Goal: Check status: Check status

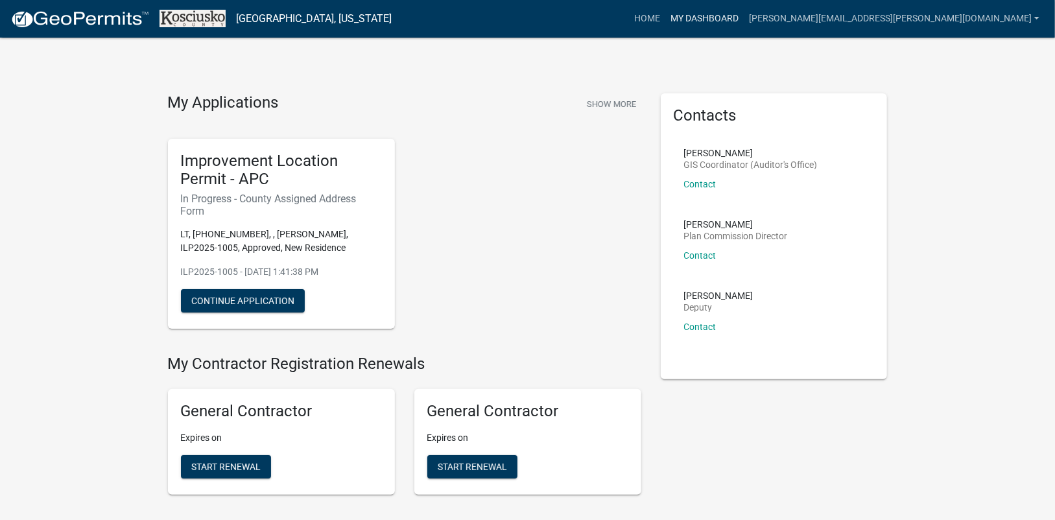
click at [744, 20] on link "My Dashboard" at bounding box center [704, 18] width 78 height 25
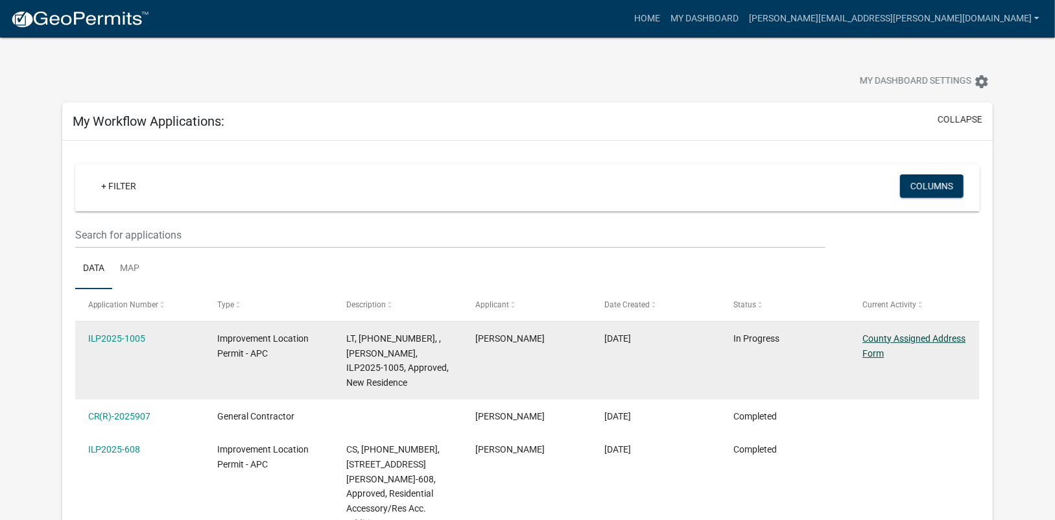
click at [879, 340] on link "County Assigned Address Form" at bounding box center [913, 345] width 103 height 25
